Goal: Task Accomplishment & Management: Complete application form

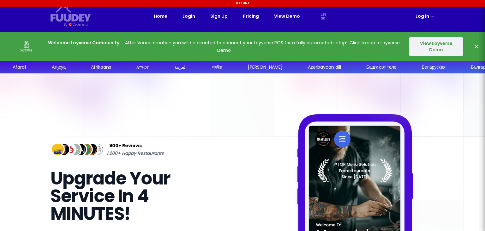
select select "en"
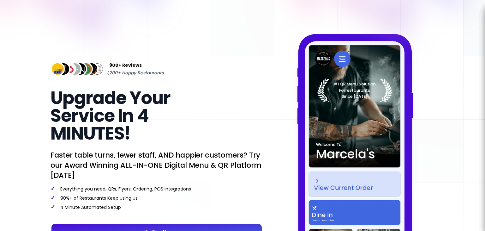
scroll to position [81, 0]
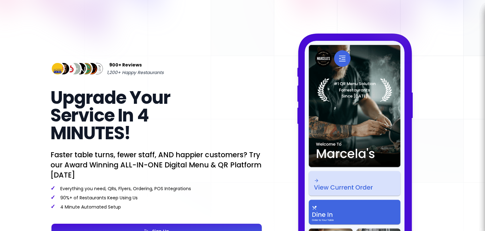
select select "en"
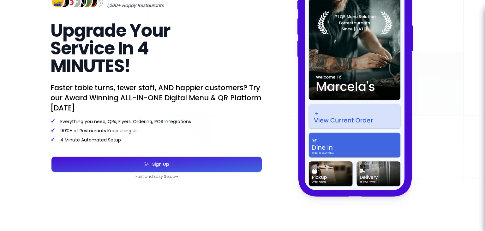
scroll to position [148, 0]
click at [163, 170] on button "Sign Up" at bounding box center [157, 163] width 210 height 15
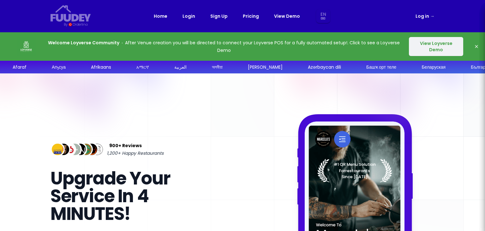
select select "en"
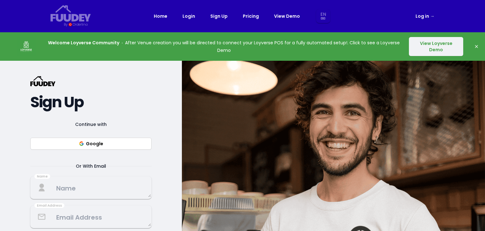
click at [114, 143] on button "Google" at bounding box center [90, 143] width 121 height 12
select select "en"
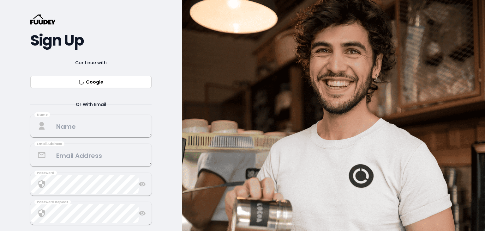
scroll to position [62, 0]
click at [93, 82] on button "Google" at bounding box center [90, 82] width 121 height 12
select select "en"
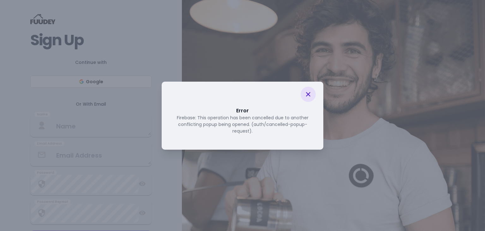
click at [308, 94] on icon at bounding box center [308, 94] width 4 height 4
select select "en"
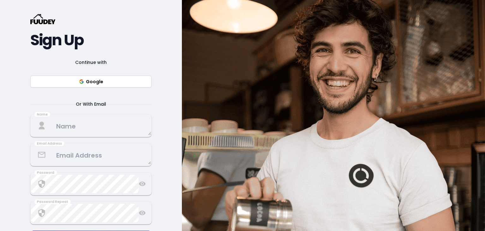
click at [70, 81] on button "Google" at bounding box center [90, 82] width 121 height 12
select select "en"
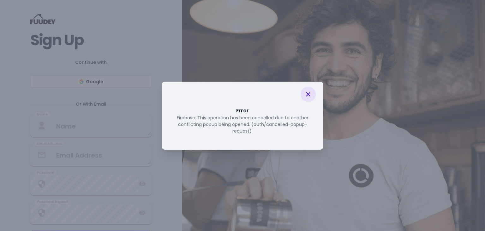
select select "en"
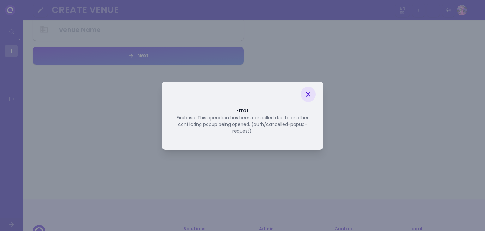
click at [307, 94] on icon at bounding box center [309, 94] width 8 height 8
select select "en"
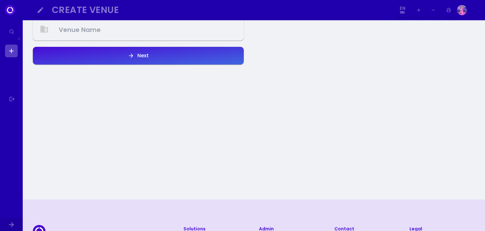
select select "en"
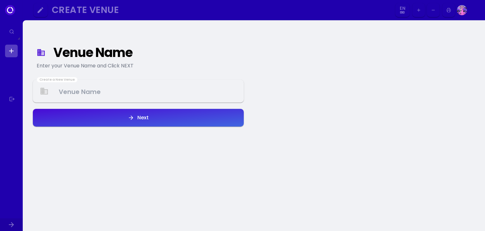
click at [93, 90] on Venue at bounding box center [139, 91] width 210 height 19
click at [11, 55] on link at bounding box center [11, 51] width 13 height 13
select select "en"
click at [10, 49] on link at bounding box center [11, 51] width 13 height 13
select select "en"
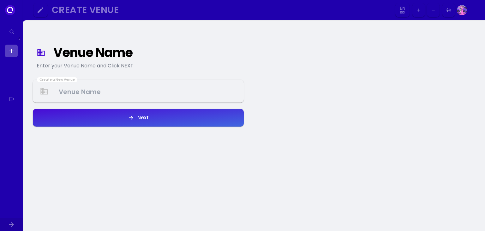
click at [11, 32] on icon at bounding box center [11, 31] width 5 height 5
click at [79, 92] on Venue at bounding box center [139, 91] width 210 height 19
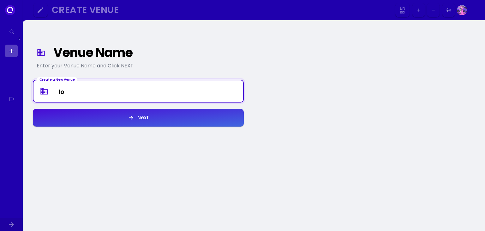
type Venue "l"
click at [217, 85] on Venue "Th" at bounding box center [139, 91] width 210 height 19
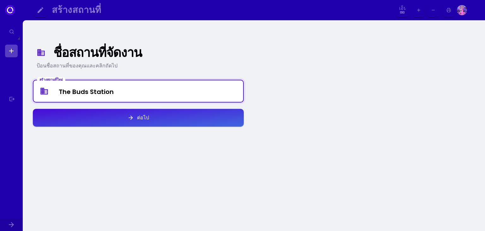
type Venue "The Buds Station"
click at [202, 123] on button "ต่อไป" at bounding box center [138, 118] width 211 height 18
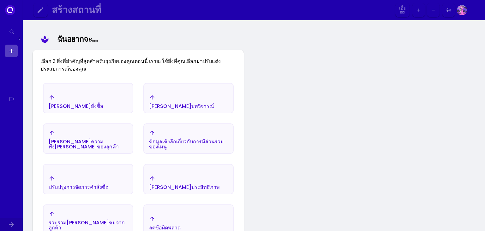
scroll to position [109, 0]
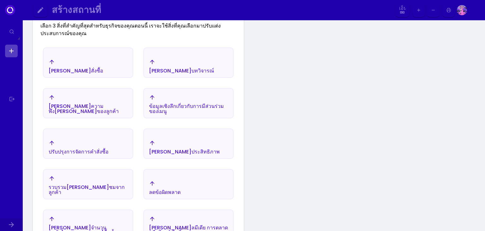
click at [68, 69] on font "[PERSON_NAME]สั่งซื้อ" at bounding box center [76, 70] width 55 height 7
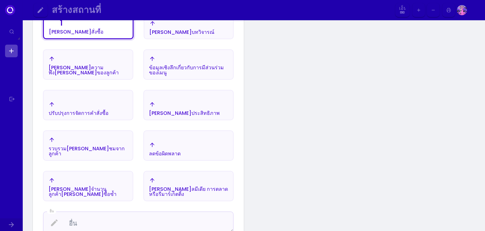
scroll to position [163, 0]
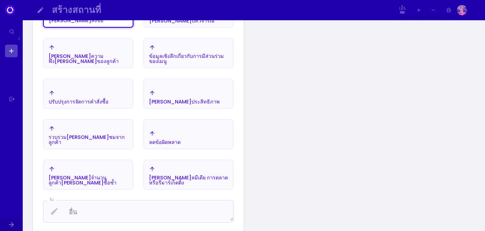
click at [153, 130] on icon "button" at bounding box center [152, 133] width 6 height 6
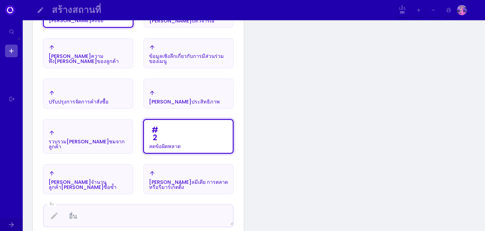
click at [101, 180] on div "[PERSON_NAME]จำนวนลูกค้า[PERSON_NAME]ซื้อซ้ำ" at bounding box center [88, 180] width 79 height 20
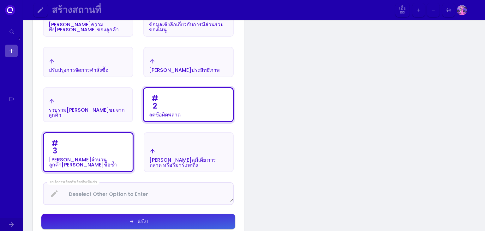
scroll to position [197, 0]
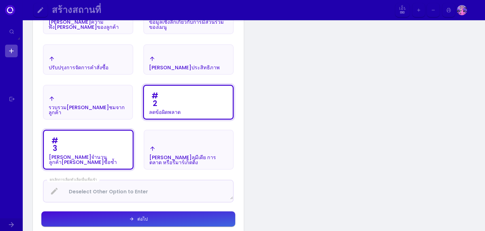
click at [146, 153] on div "[PERSON_NAME]ลมีเดีย การตลาด หรือรีมาร์เก็ตติ้ง" at bounding box center [188, 155] width 89 height 27
click at [154, 142] on div "[PERSON_NAME]ลมีเดีย การตลาด หรือรีมาร์เก็ตติ้ง" at bounding box center [188, 155] width 89 height 27
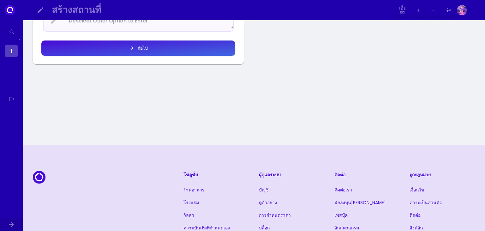
scroll to position [369, 0]
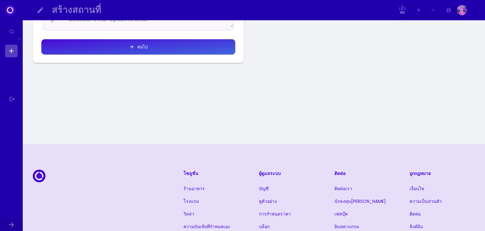
click at [141, 44] on font "ต่อไป" at bounding box center [142, 47] width 10 height 6
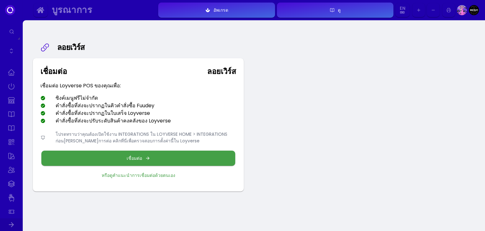
click at [132, 156] on font "เชื่อมต่อ" at bounding box center [134, 158] width 15 height 6
